Goal: Obtain resource: Obtain resource

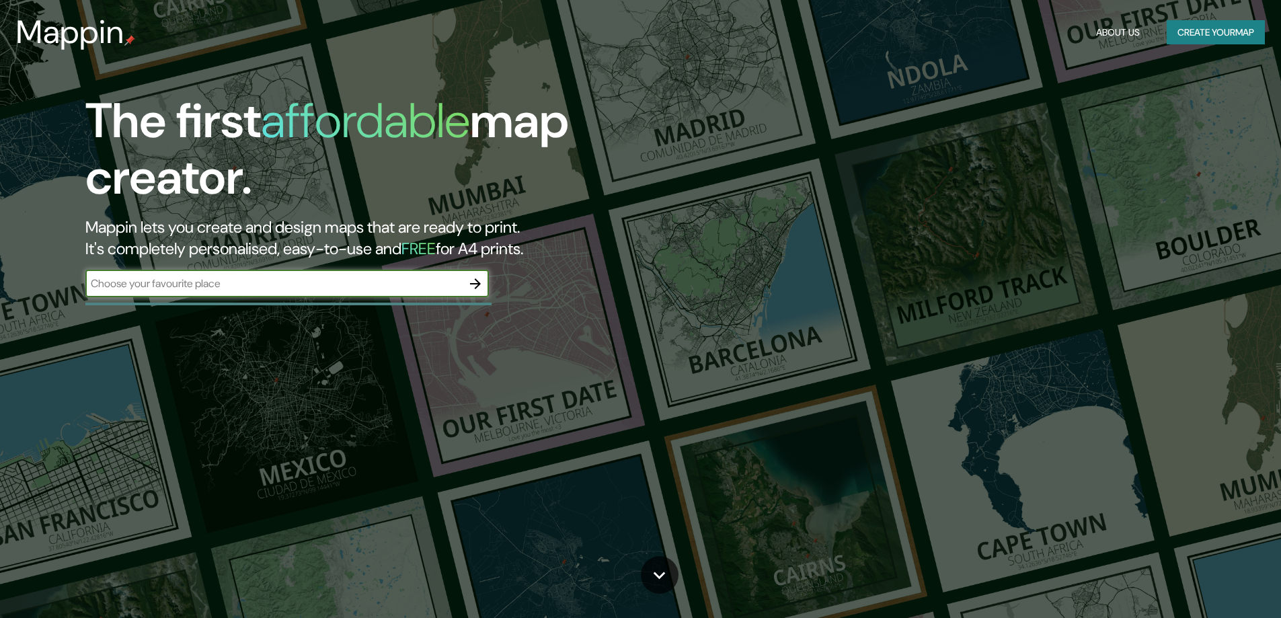
click at [475, 283] on icon "button" at bounding box center [475, 283] width 11 height 11
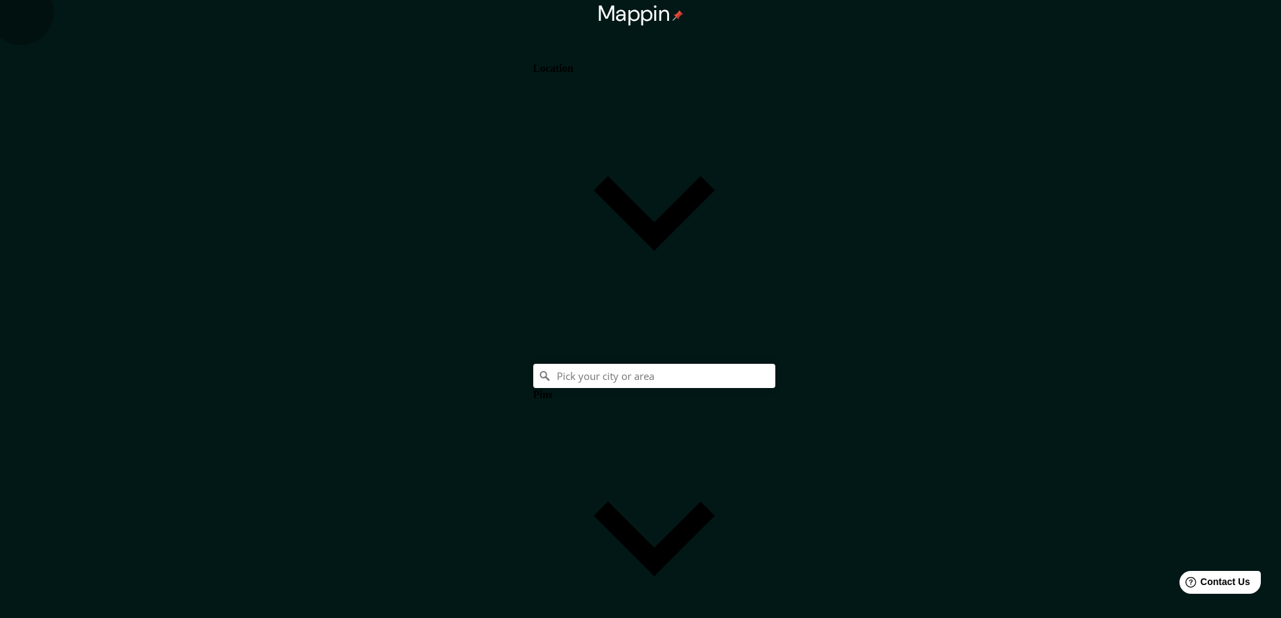
click at [1105, 414] on body "Mappin Location Pins Style Layout Landscape Portrait Square Border Choose a bor…" at bounding box center [640, 309] width 1281 height 618
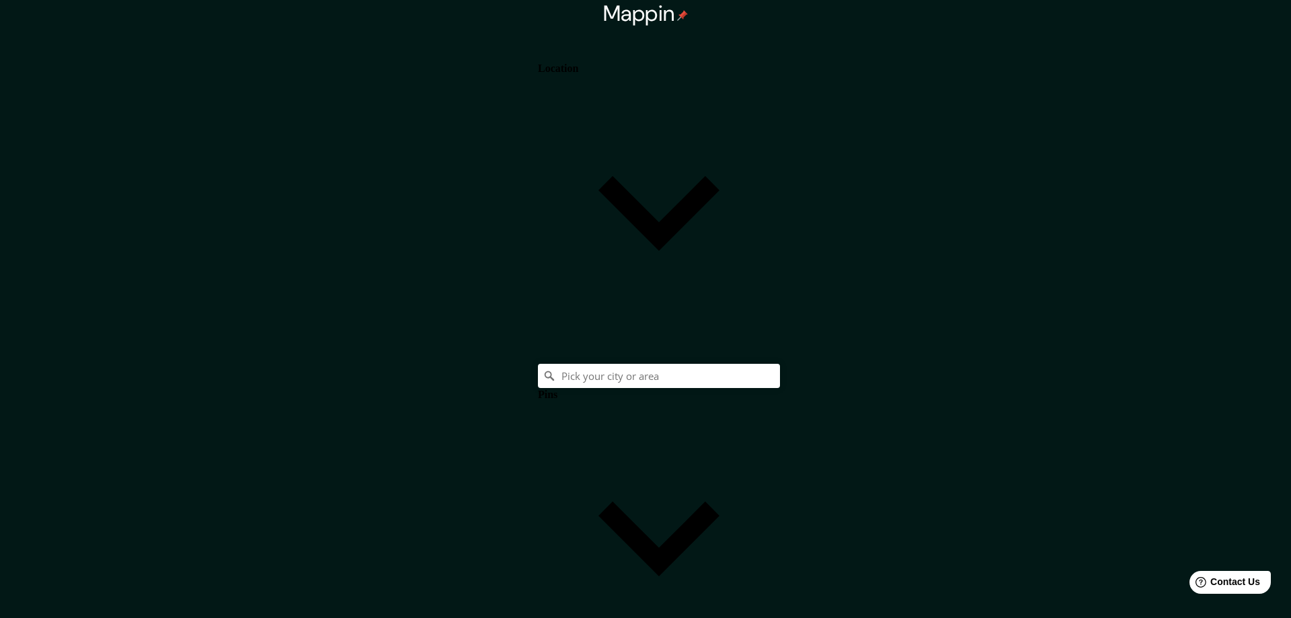
type input "a4"
click at [574, 75] on h4 "Location" at bounding box center [553, 69] width 40 height 12
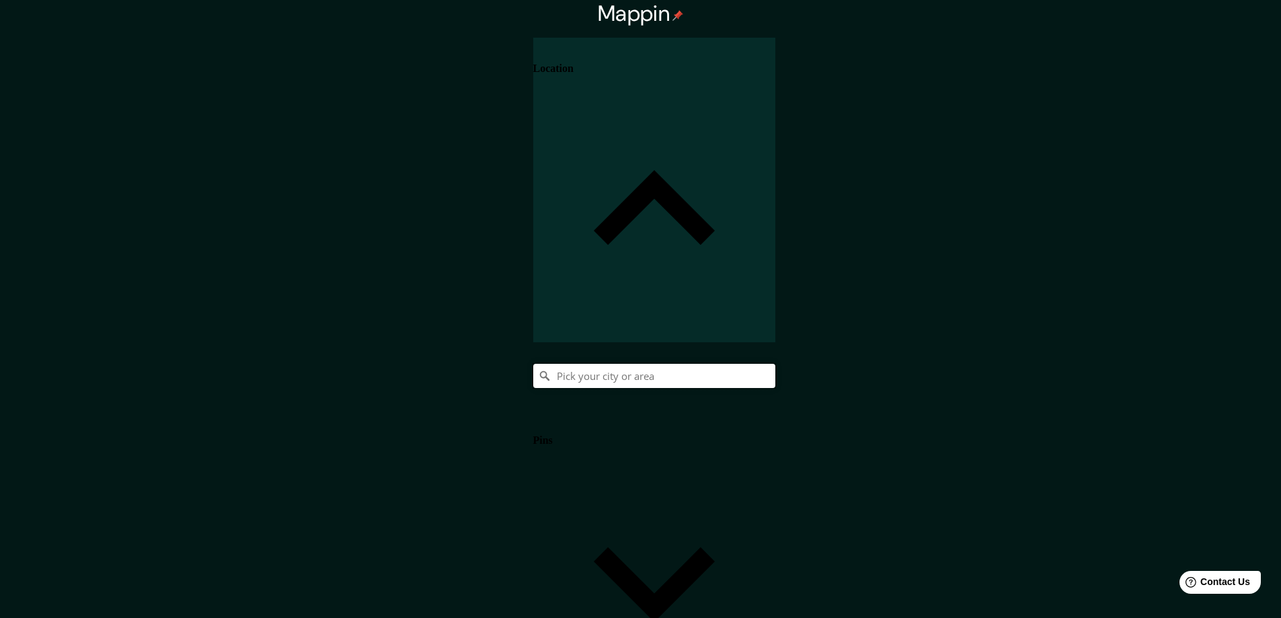
paste input "[STREET_ADDRESS][US_STATE]"
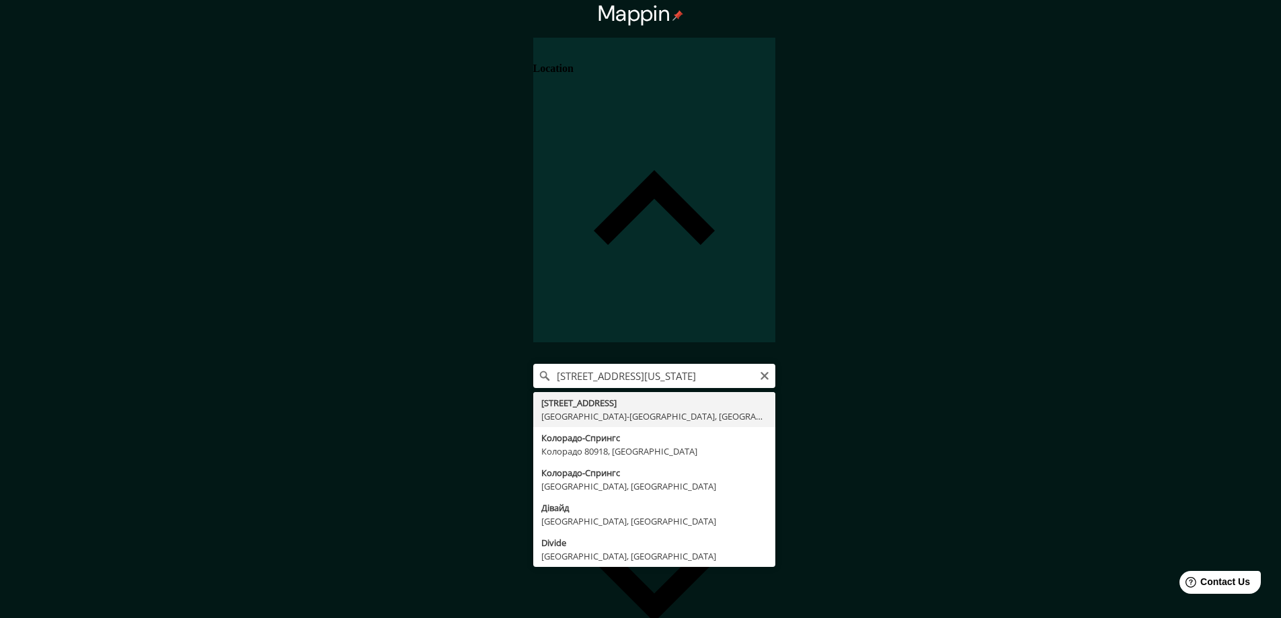
type input "[STREET_ADDRESS]"
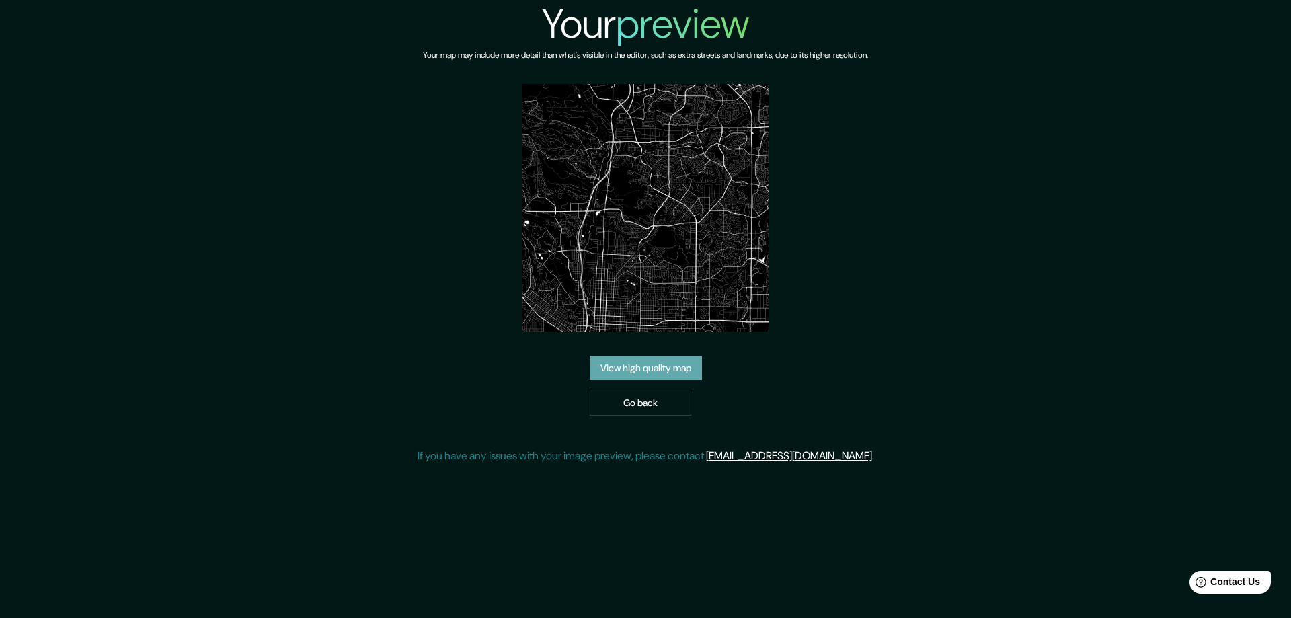
click at [665, 365] on link "View high quality map" at bounding box center [646, 368] width 112 height 25
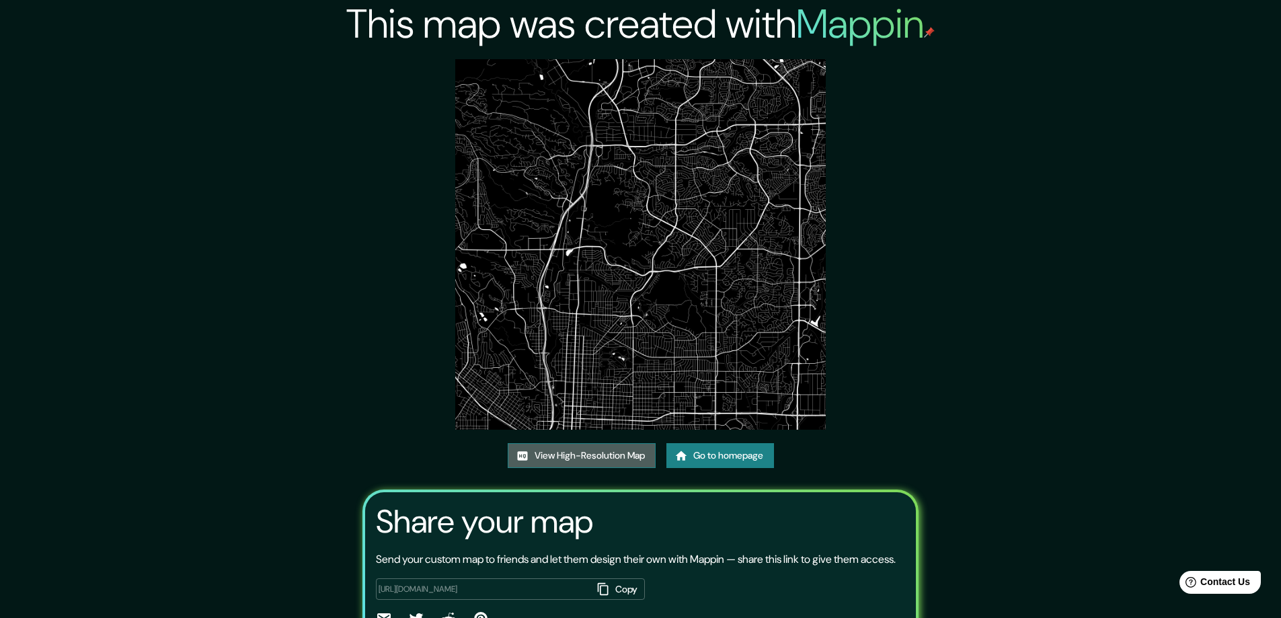
click at [547, 453] on link "View High-Resolution Map" at bounding box center [582, 455] width 148 height 25
click at [744, 459] on link "Go to homepage" at bounding box center [720, 455] width 108 height 25
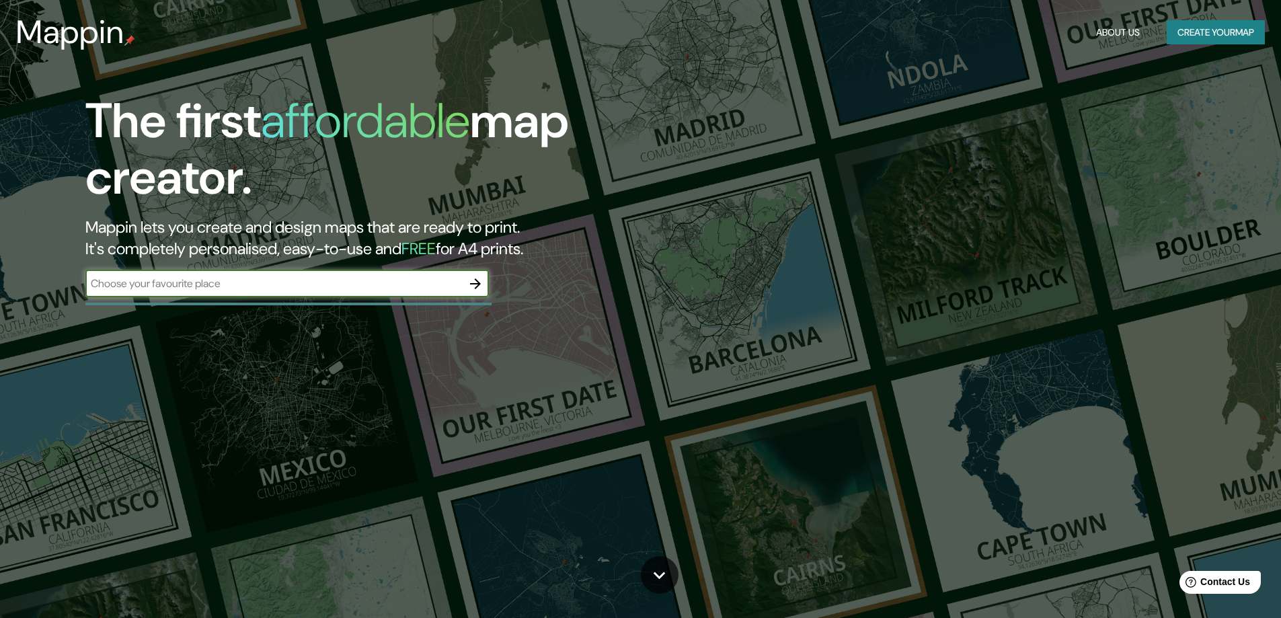
click at [475, 280] on icon "button" at bounding box center [475, 284] width 16 height 16
